Goal: Task Accomplishment & Management: Manage account settings

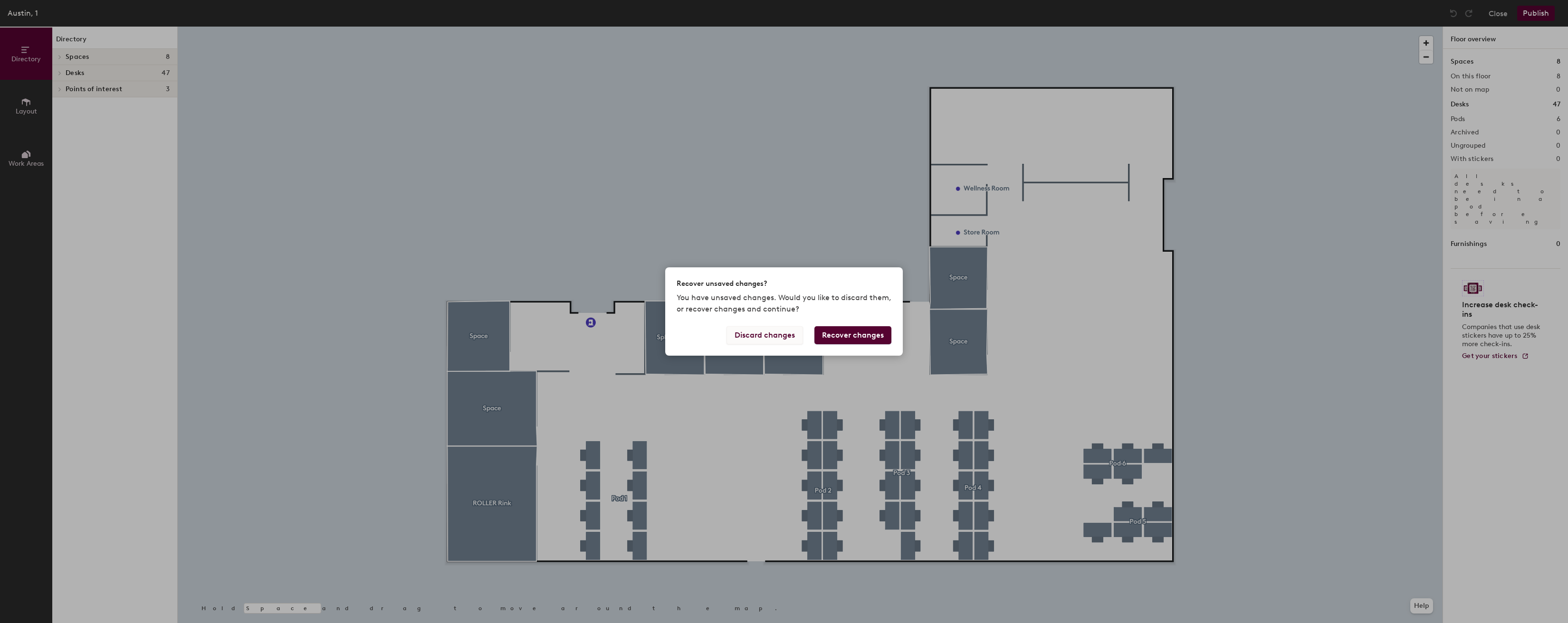
click at [775, 338] on button "Discard changes" at bounding box center [765, 335] width 77 height 18
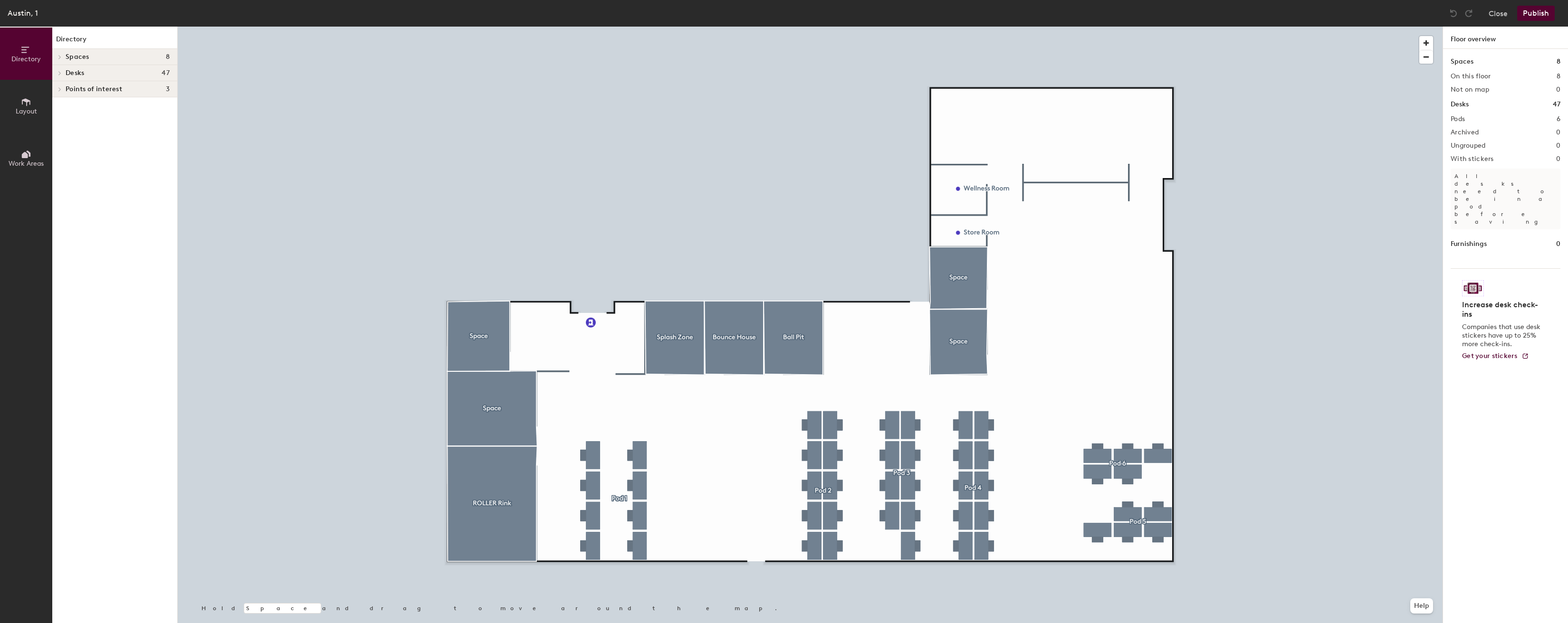
click at [680, 27] on div at bounding box center [810, 27] width 1265 height 0
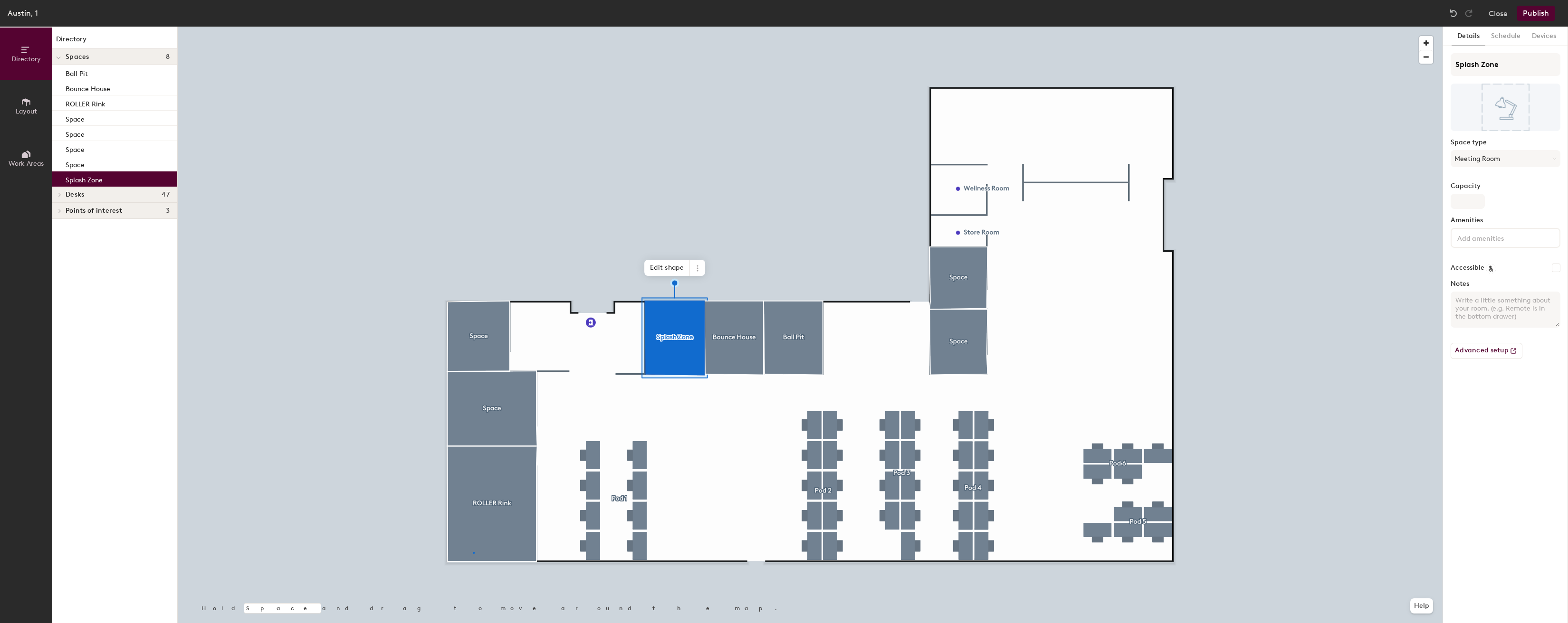
click at [473, 27] on div at bounding box center [810, 27] width 1265 height 0
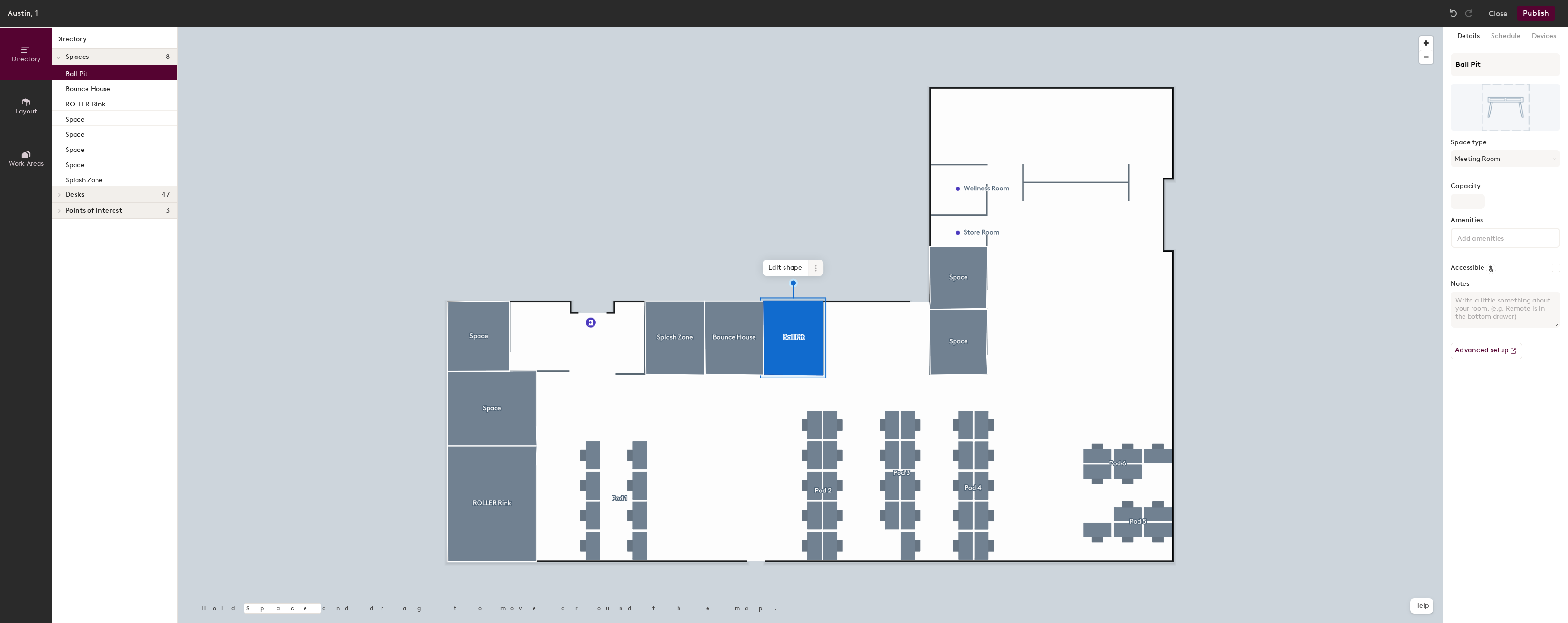
click at [813, 270] on icon at bounding box center [816, 268] width 7 height 7
click at [1486, 354] on button "Advanced setup" at bounding box center [1486, 351] width 72 height 16
click at [1540, 38] on button "Devices" at bounding box center [1544, 37] width 36 height 19
click at [1541, 57] on button "Add" at bounding box center [1547, 60] width 26 height 15
click at [686, 27] on div at bounding box center [810, 27] width 1265 height 0
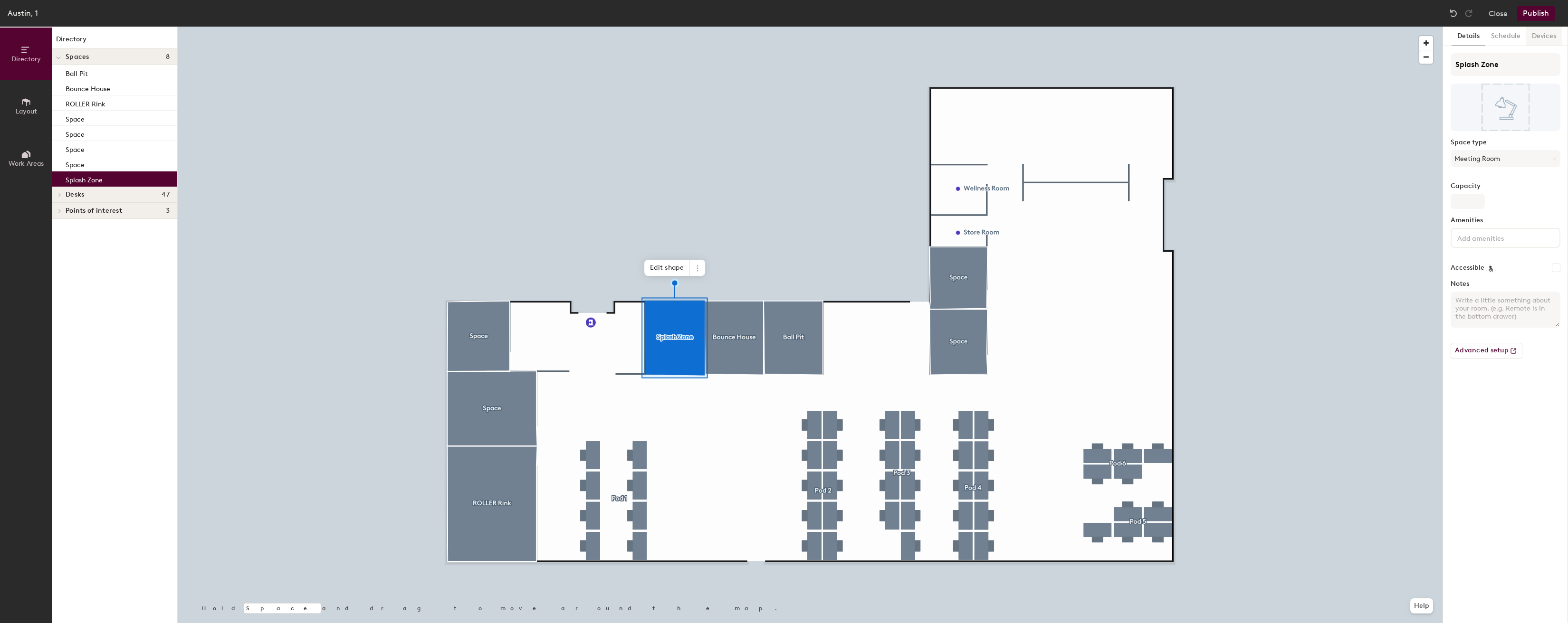
click at [1541, 31] on button "Devices" at bounding box center [1544, 37] width 36 height 19
click at [1550, 55] on button "Add" at bounding box center [1547, 60] width 26 height 15
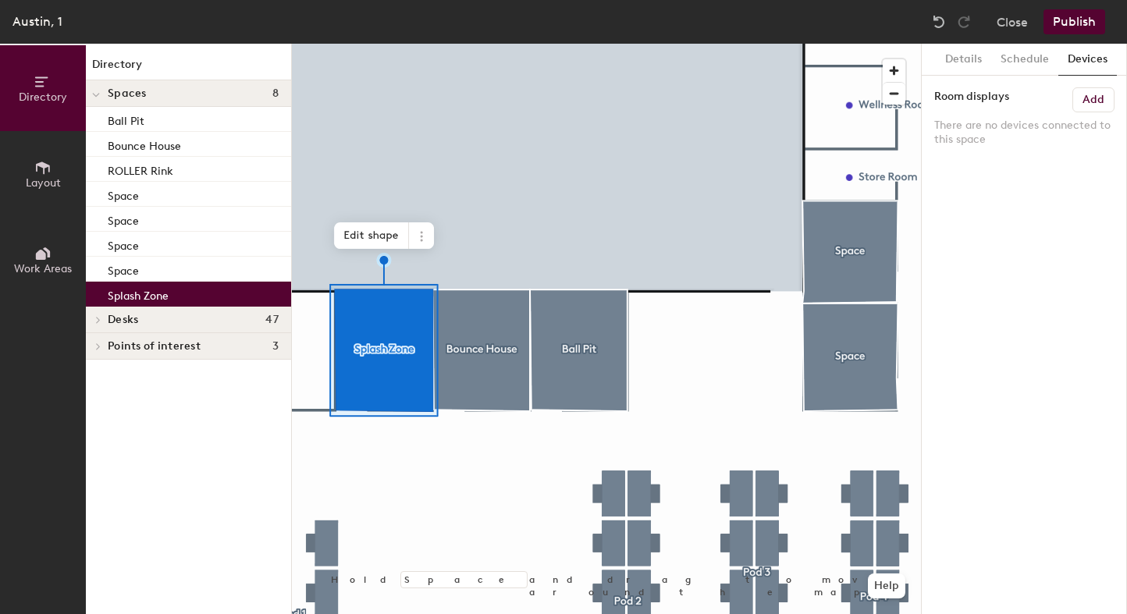
click at [600, 44] on div at bounding box center [606, 44] width 629 height 0
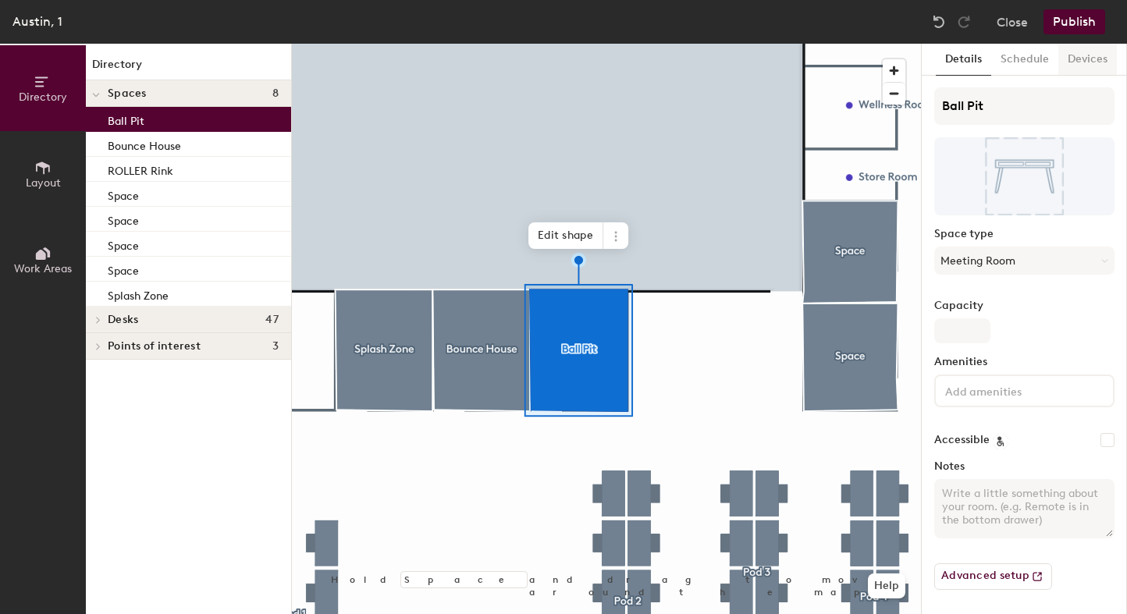
click at [1094, 71] on button "Devices" at bounding box center [1088, 60] width 59 height 32
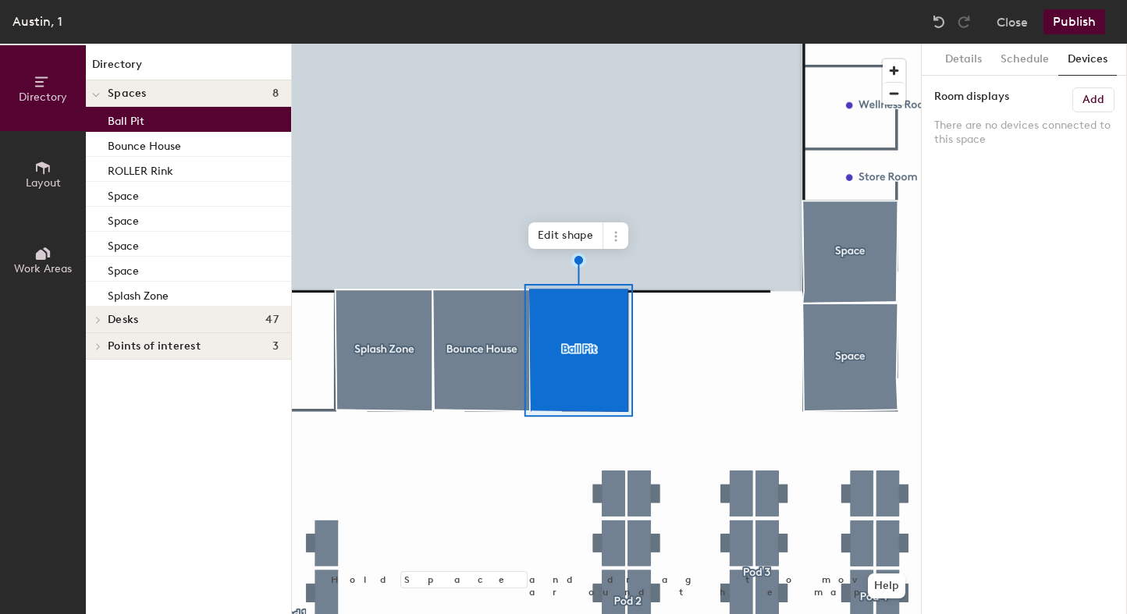
click at [1095, 105] on h6 "Add" at bounding box center [1094, 100] width 22 height 12
click at [962, 55] on button "Details" at bounding box center [963, 60] width 55 height 32
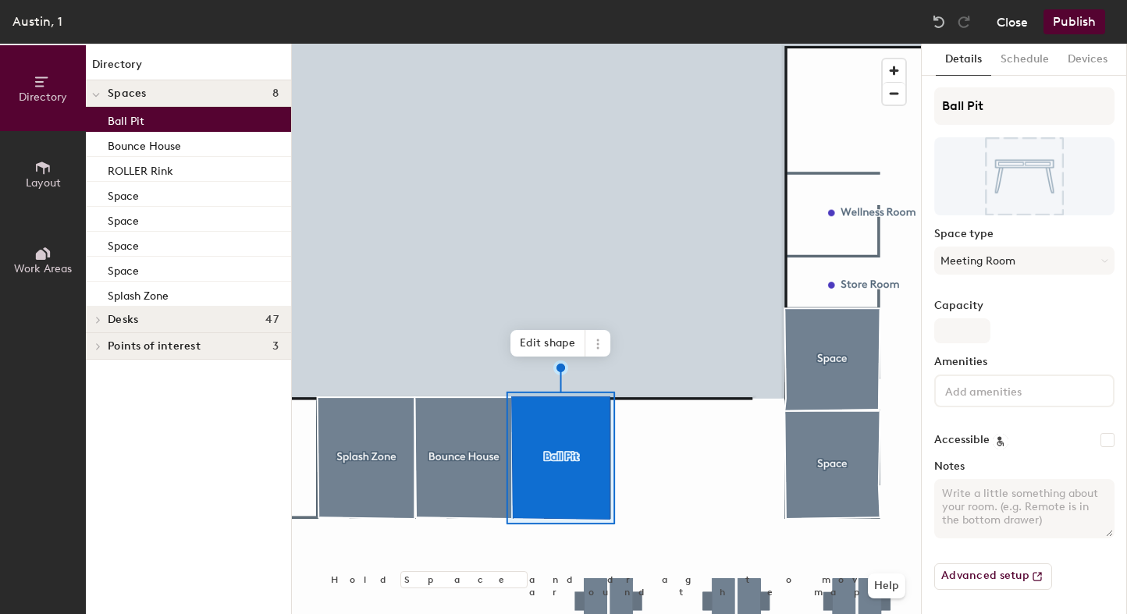
click at [1018, 21] on button "Close" at bounding box center [1012, 21] width 31 height 25
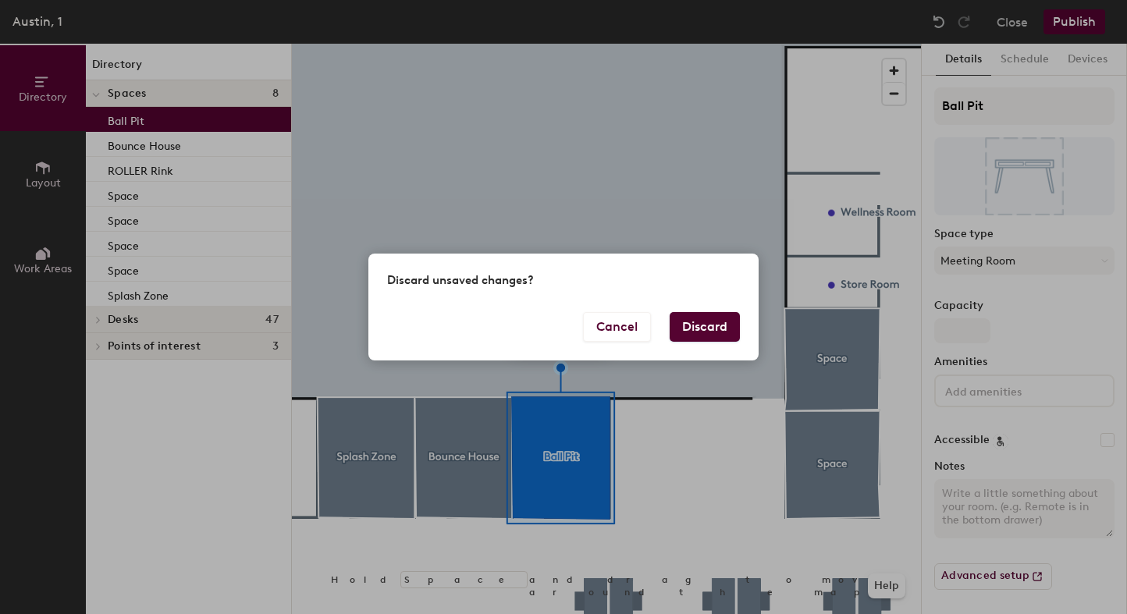
click at [709, 324] on button "Discard" at bounding box center [705, 327] width 70 height 30
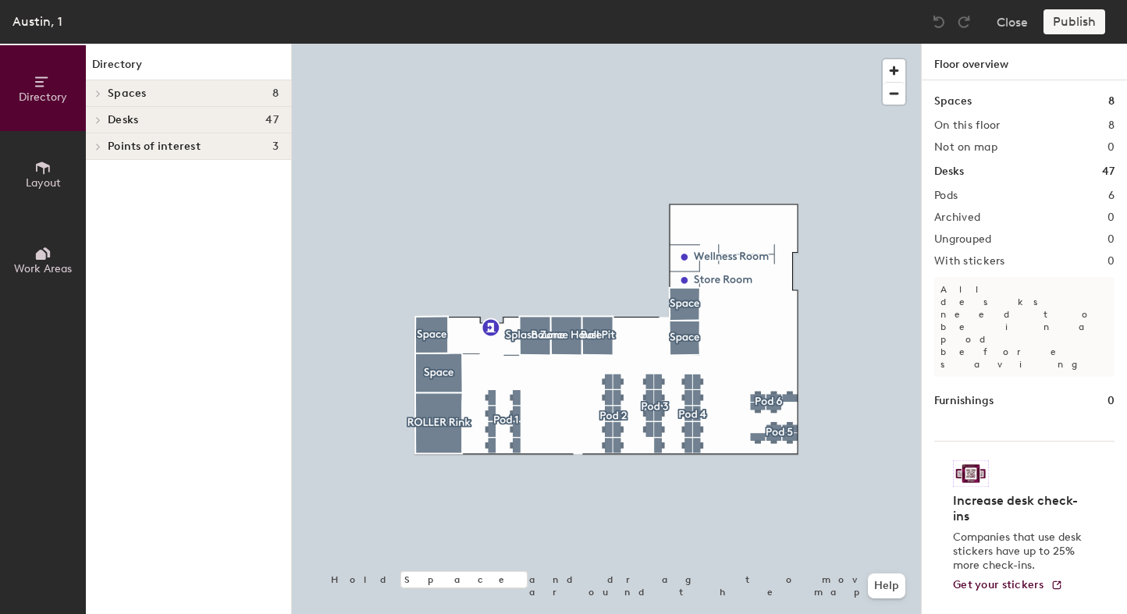
click at [1026, 169] on div "Desks 47" at bounding box center [1024, 171] width 180 height 17
click at [203, 119] on h4 "Desks 47" at bounding box center [193, 120] width 171 height 12
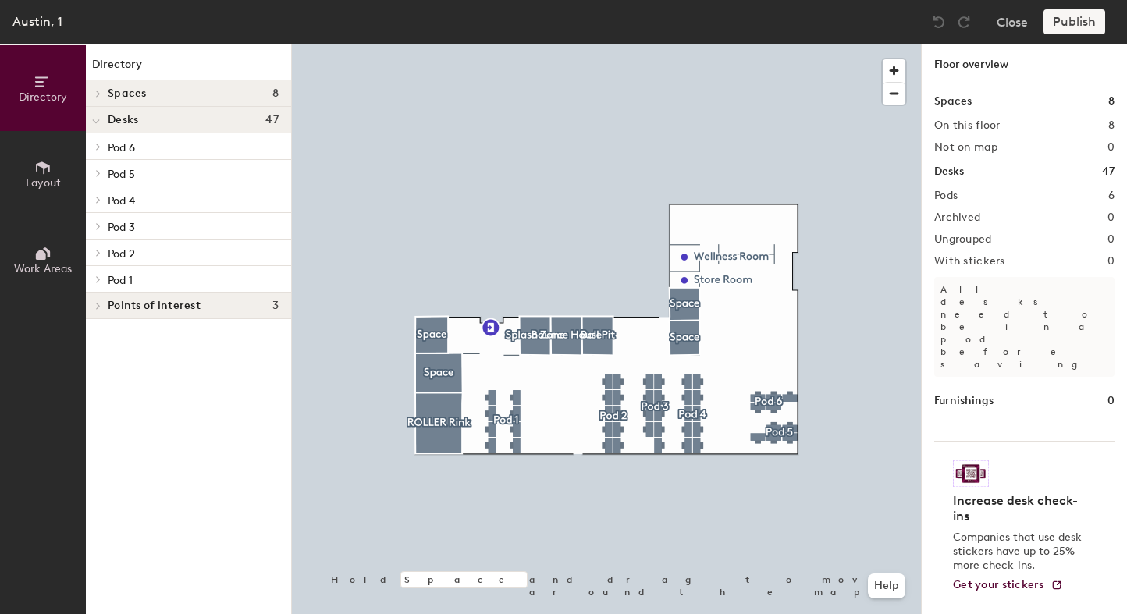
click at [490, 44] on div at bounding box center [606, 44] width 629 height 0
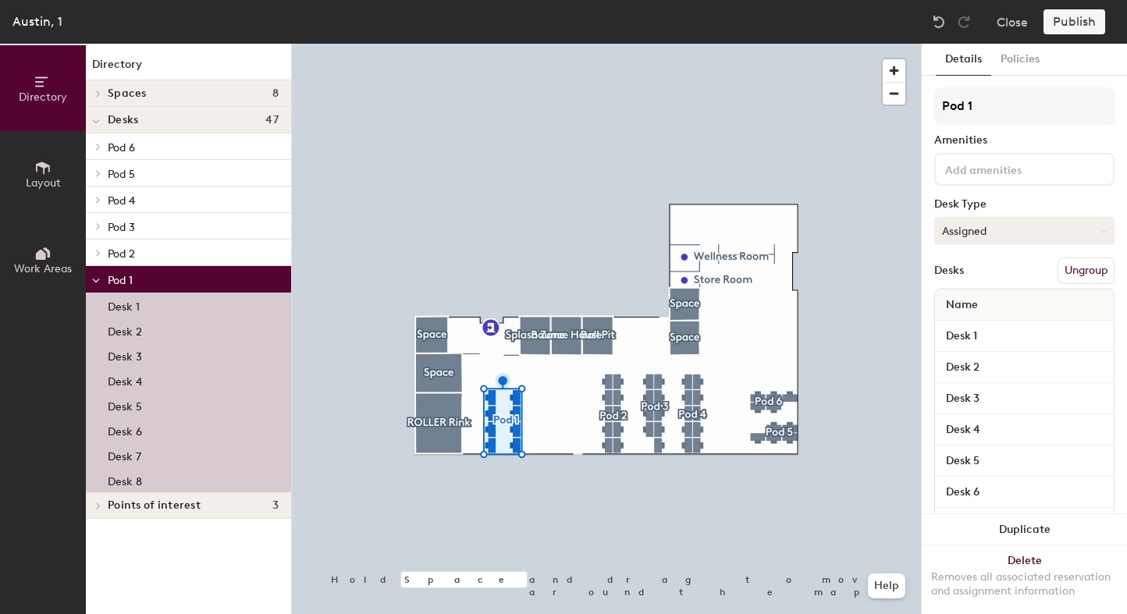
click at [1014, 228] on button "Assigned" at bounding box center [1024, 231] width 180 height 28
click at [994, 326] on div "Hoteled" at bounding box center [1013, 326] width 156 height 23
click at [616, 44] on div at bounding box center [606, 44] width 629 height 0
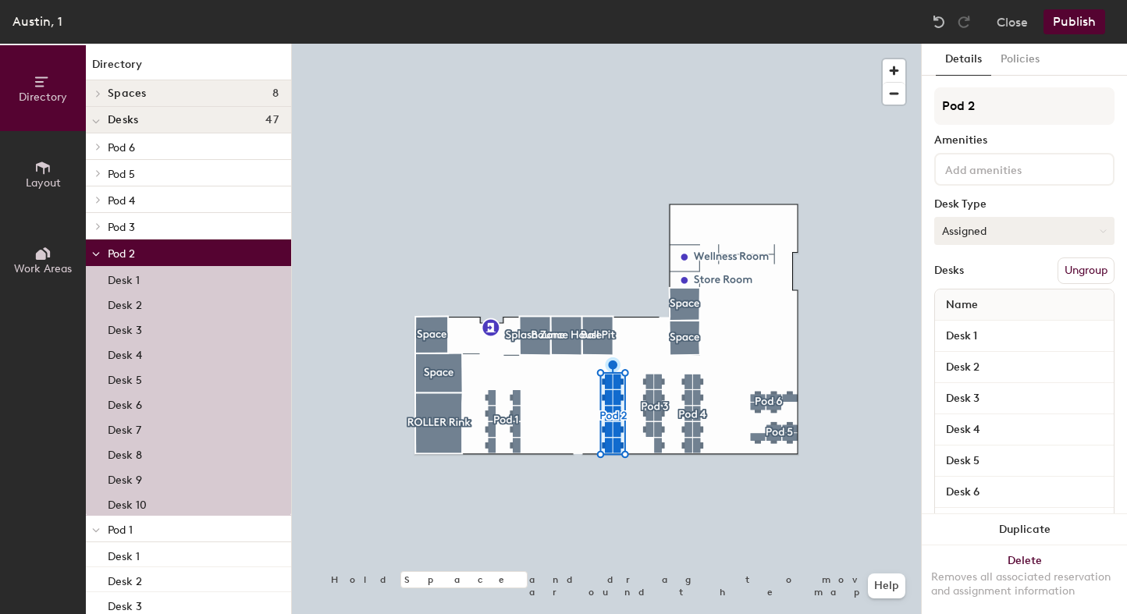
click at [970, 231] on button "Assigned" at bounding box center [1024, 231] width 180 height 28
click at [962, 322] on div "Hoteled" at bounding box center [1013, 326] width 156 height 23
click at [655, 44] on div at bounding box center [606, 44] width 629 height 0
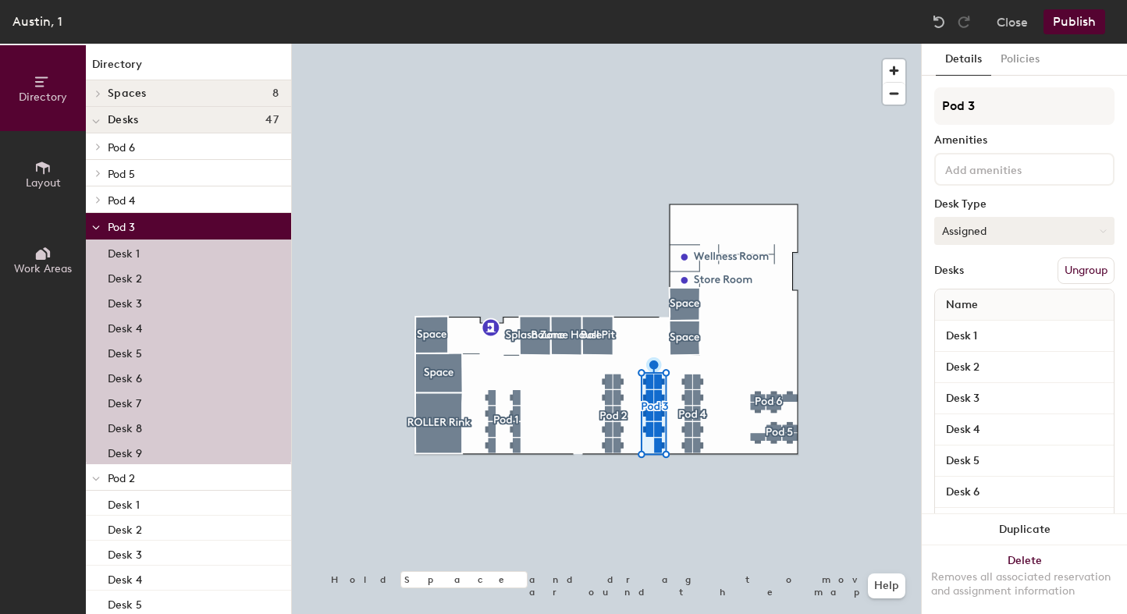
click at [982, 227] on button "Assigned" at bounding box center [1024, 231] width 180 height 28
click at [981, 323] on div "Hoteled" at bounding box center [1013, 326] width 156 height 23
click at [687, 44] on div at bounding box center [606, 44] width 629 height 0
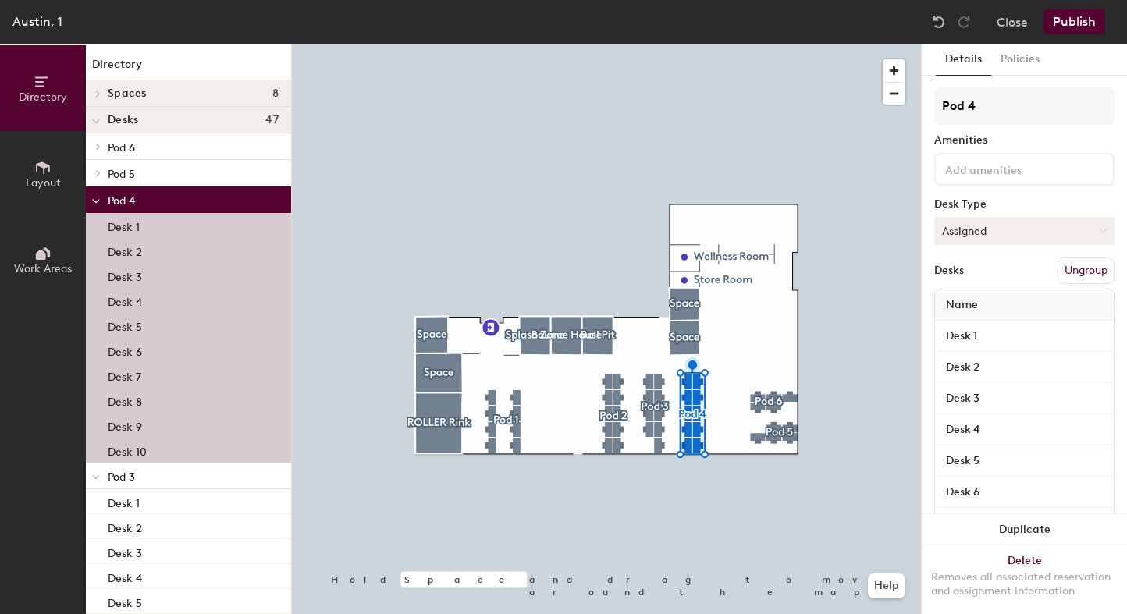
click at [989, 237] on button "Assigned" at bounding box center [1024, 231] width 180 height 28
click at [980, 333] on div "Hoteled" at bounding box center [1013, 326] width 156 height 23
click at [759, 44] on div at bounding box center [606, 44] width 629 height 0
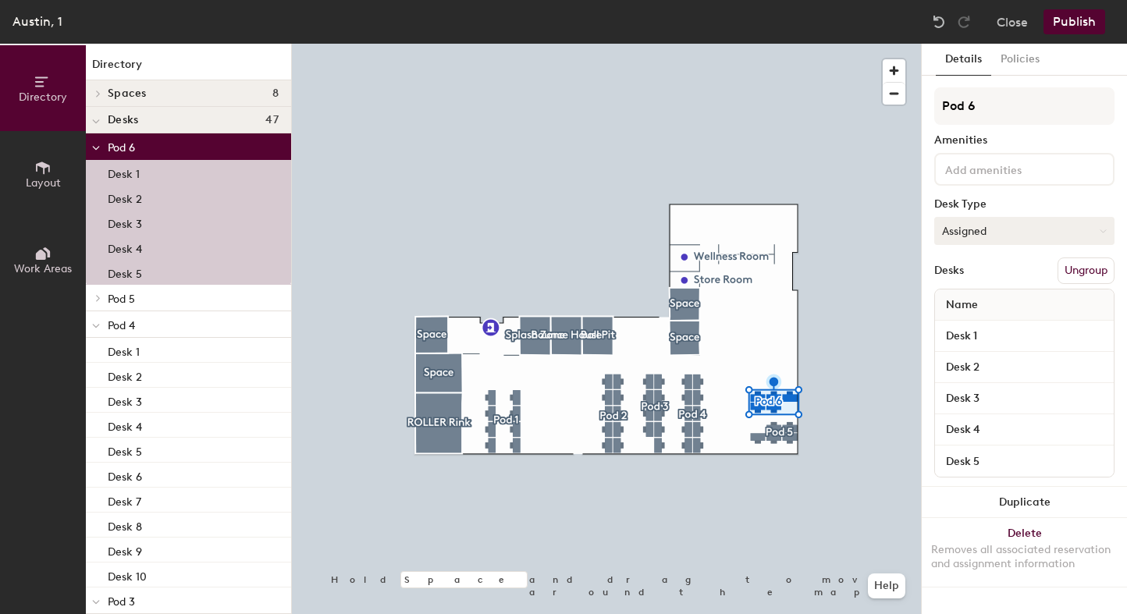
click at [969, 227] on button "Assigned" at bounding box center [1024, 231] width 180 height 28
click at [966, 332] on div "Hoteled" at bounding box center [1013, 326] width 156 height 23
click at [777, 44] on div at bounding box center [606, 44] width 629 height 0
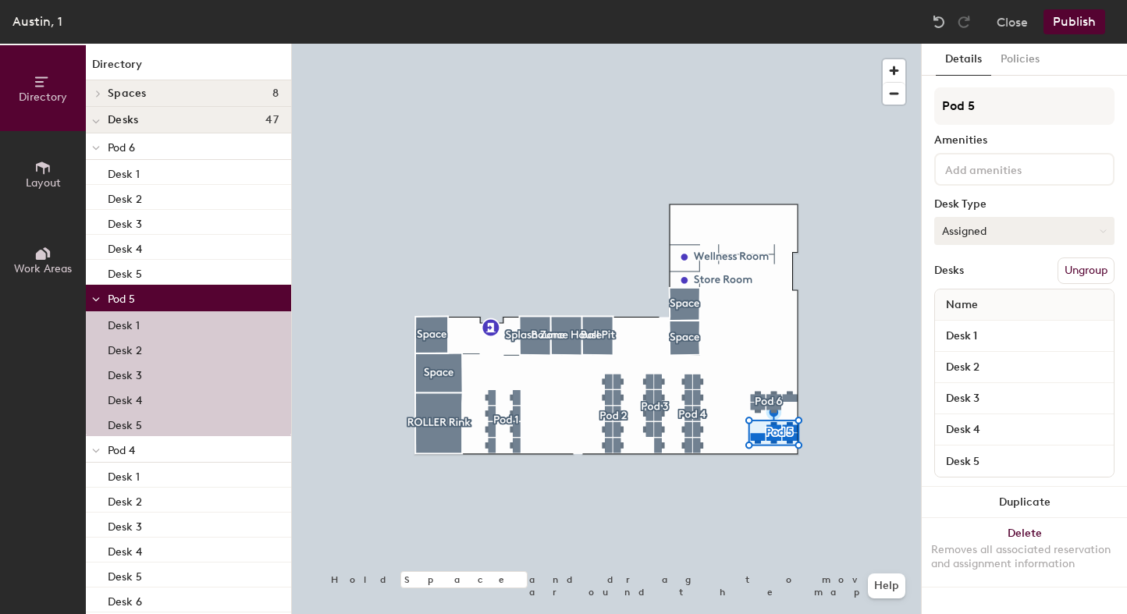
click at [991, 236] on button "Assigned" at bounding box center [1024, 231] width 180 height 28
click at [977, 331] on div "Hoteled" at bounding box center [1013, 326] width 156 height 23
click at [1064, 16] on button "Publish" at bounding box center [1075, 21] width 62 height 25
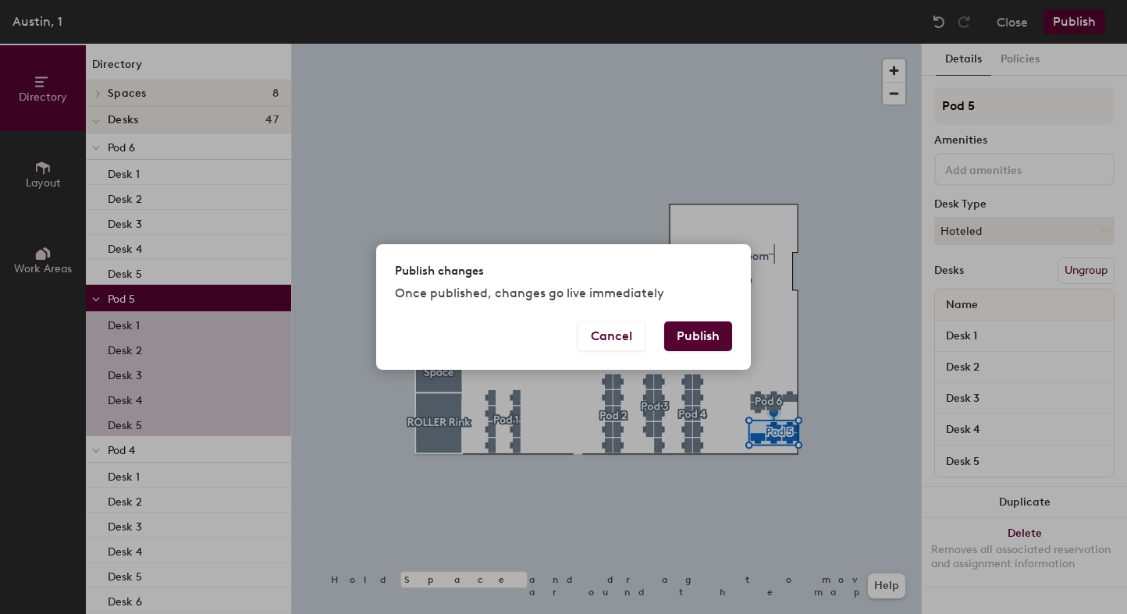
click at [696, 328] on button "Publish" at bounding box center [698, 337] width 68 height 30
